Goal: Information Seeking & Learning: Learn about a topic

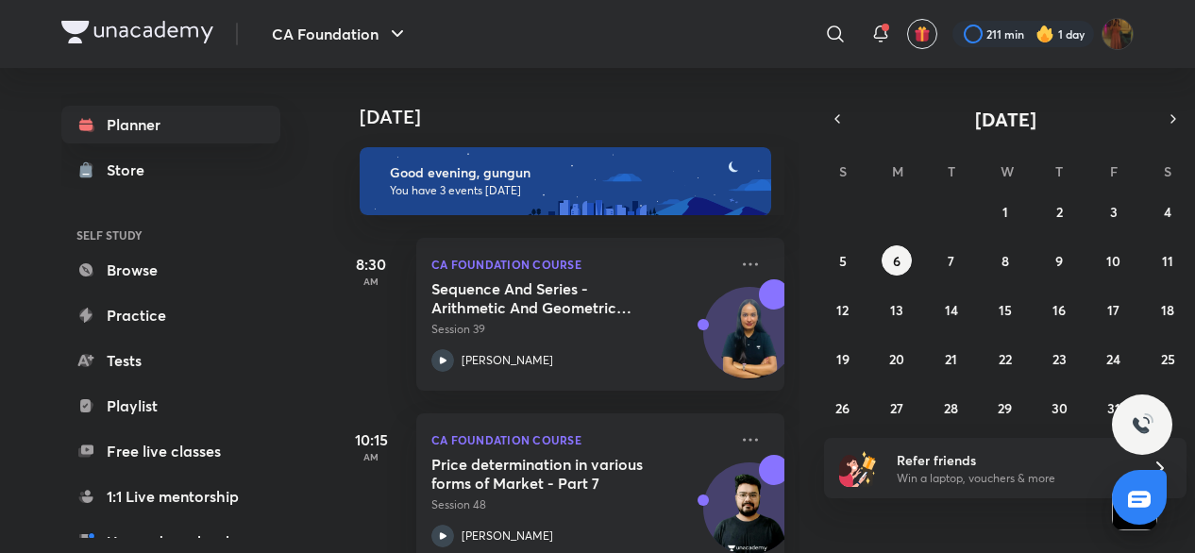
click at [800, 197] on div "[DATE] Good evening, gungun You have 3 events [DATE] 8:30 AM CA Foundation Cour…" at bounding box center [762, 310] width 858 height 485
click at [1016, 216] on button "1" at bounding box center [1005, 211] width 30 height 30
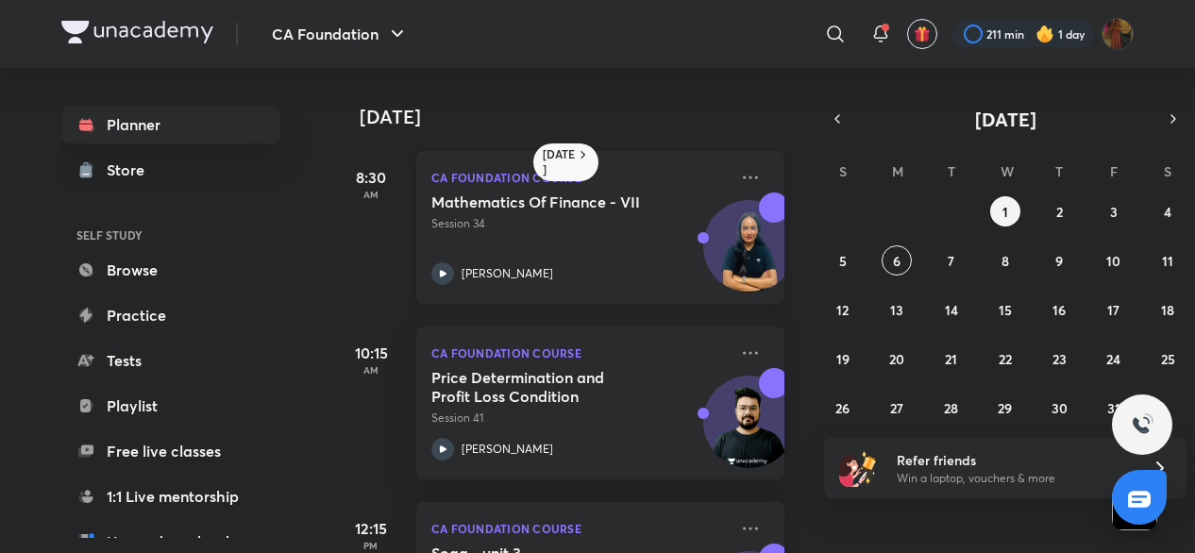
click at [459, 270] on div "[PERSON_NAME]" at bounding box center [579, 273] width 296 height 23
